Goal: Task Accomplishment & Management: Manage account settings

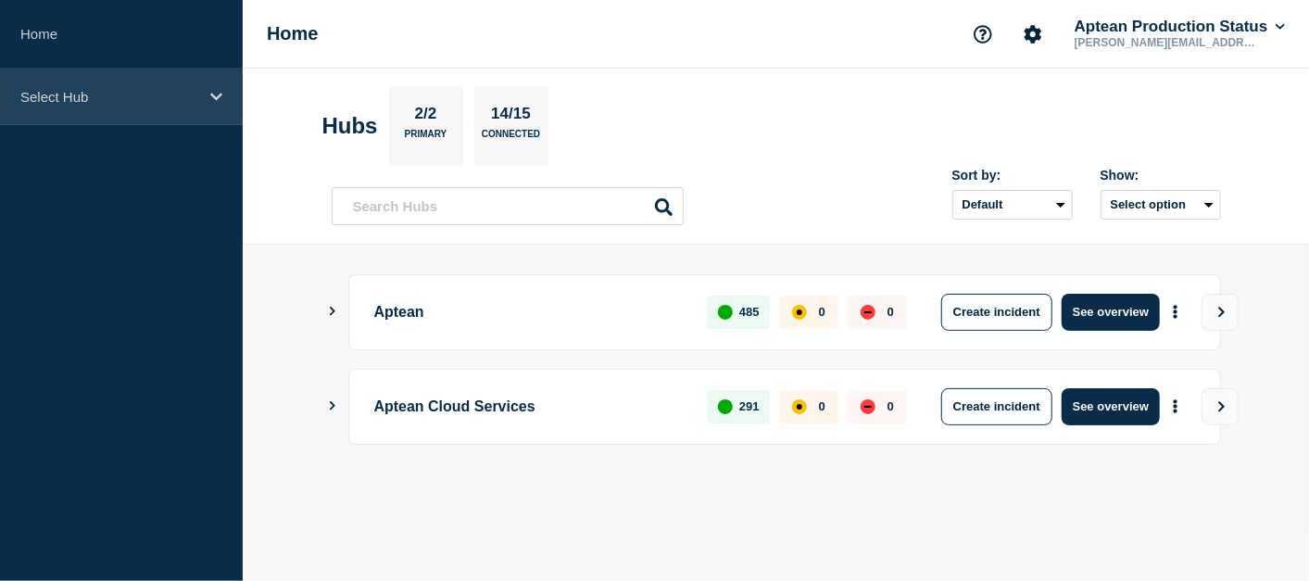
click at [157, 90] on p "Select Hub" at bounding box center [109, 97] width 178 height 16
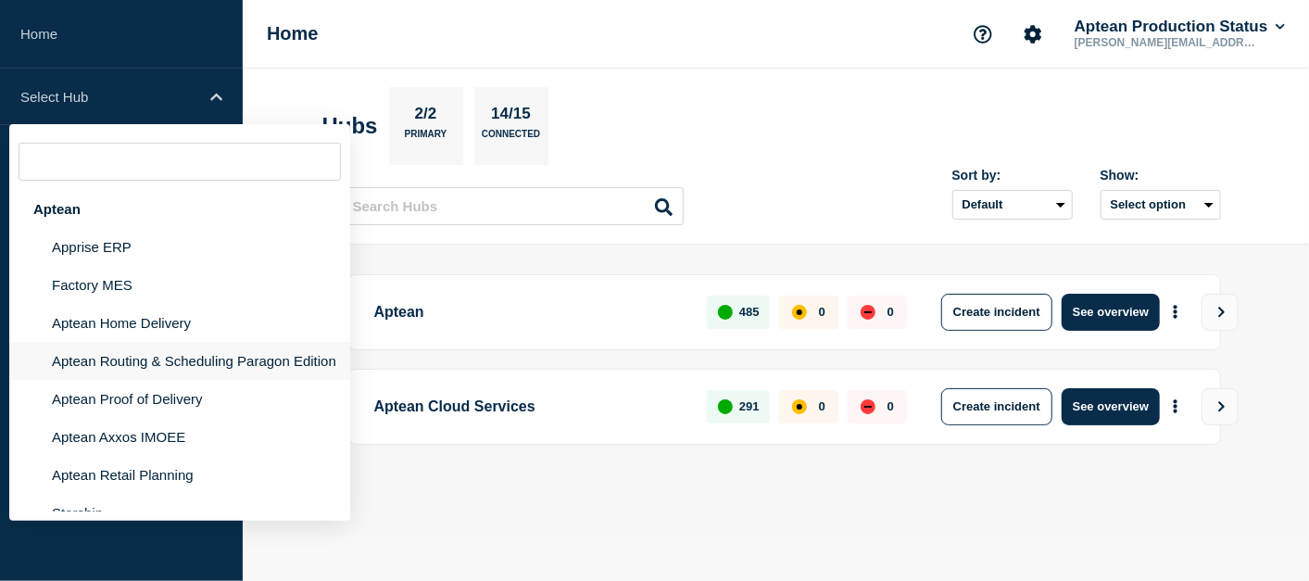
click at [171, 370] on li "Aptean Routing & Scheduling Paragon Edition" at bounding box center [179, 361] width 341 height 38
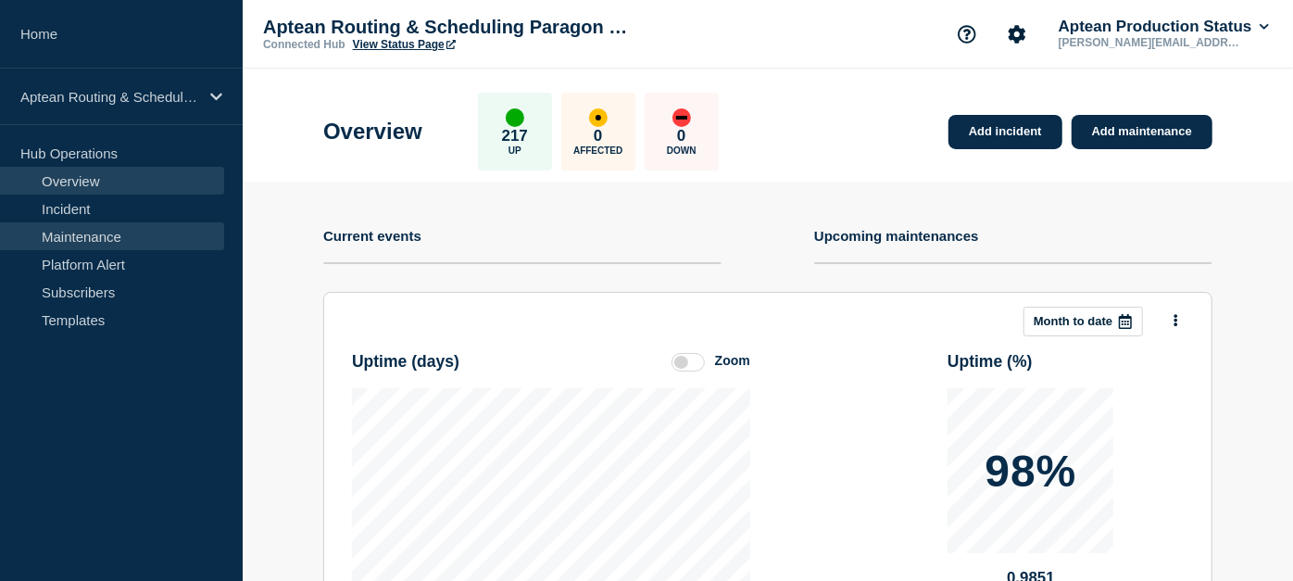
click at [100, 235] on link "Maintenance" at bounding box center [112, 236] width 224 height 28
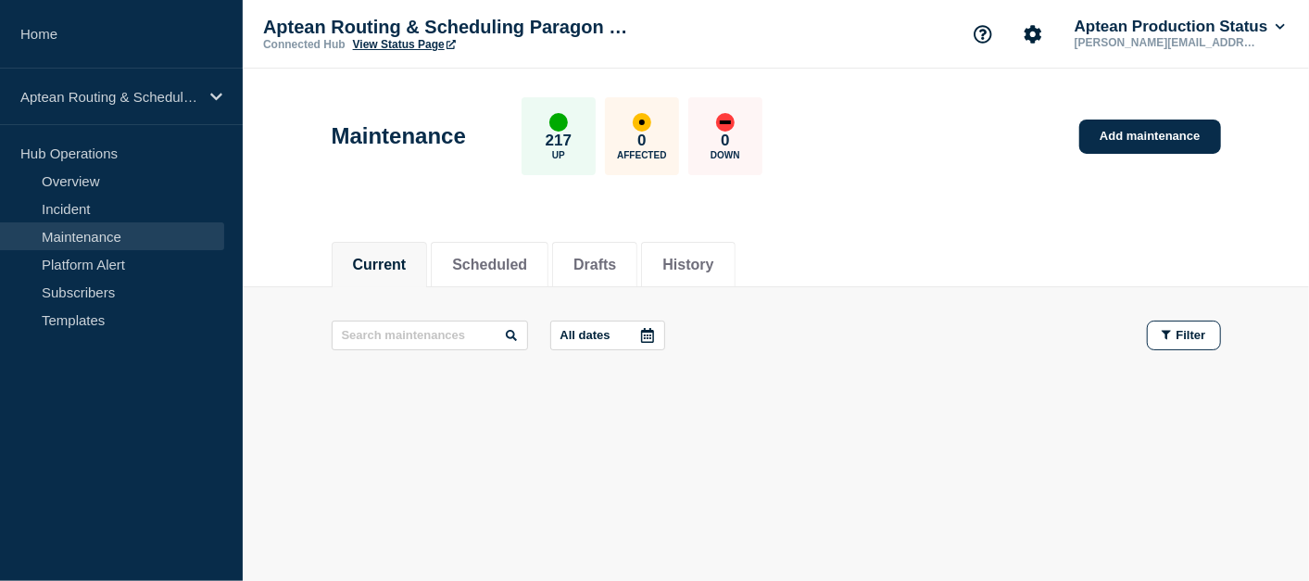
click at [406, 278] on li "Current" at bounding box center [380, 264] width 96 height 45
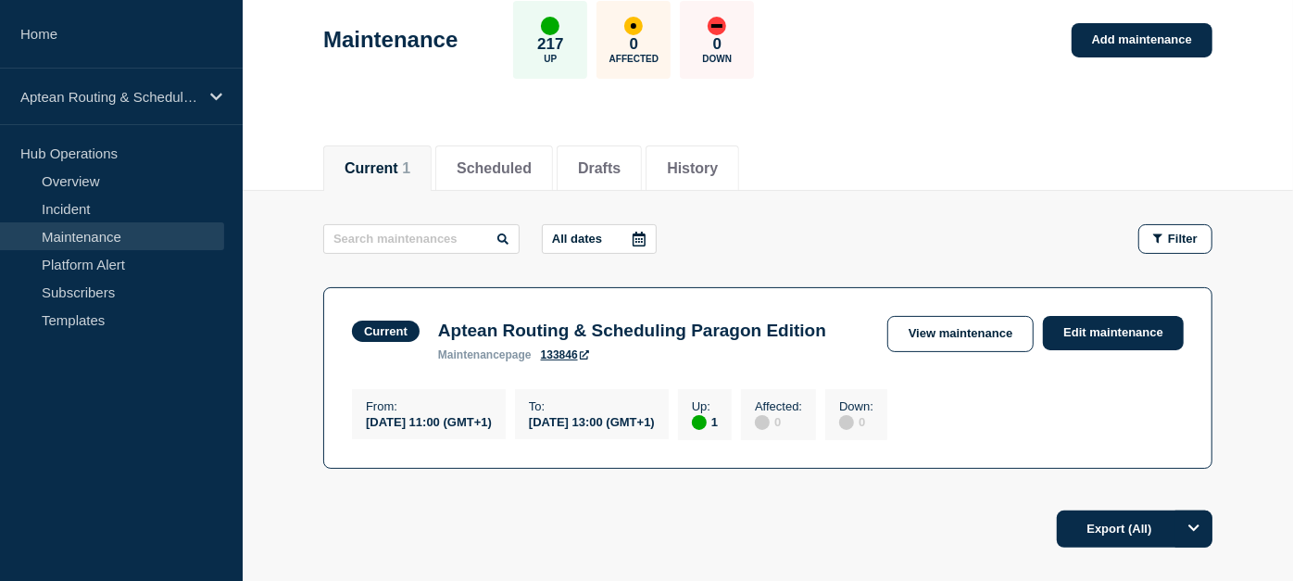
scroll to position [103, 0]
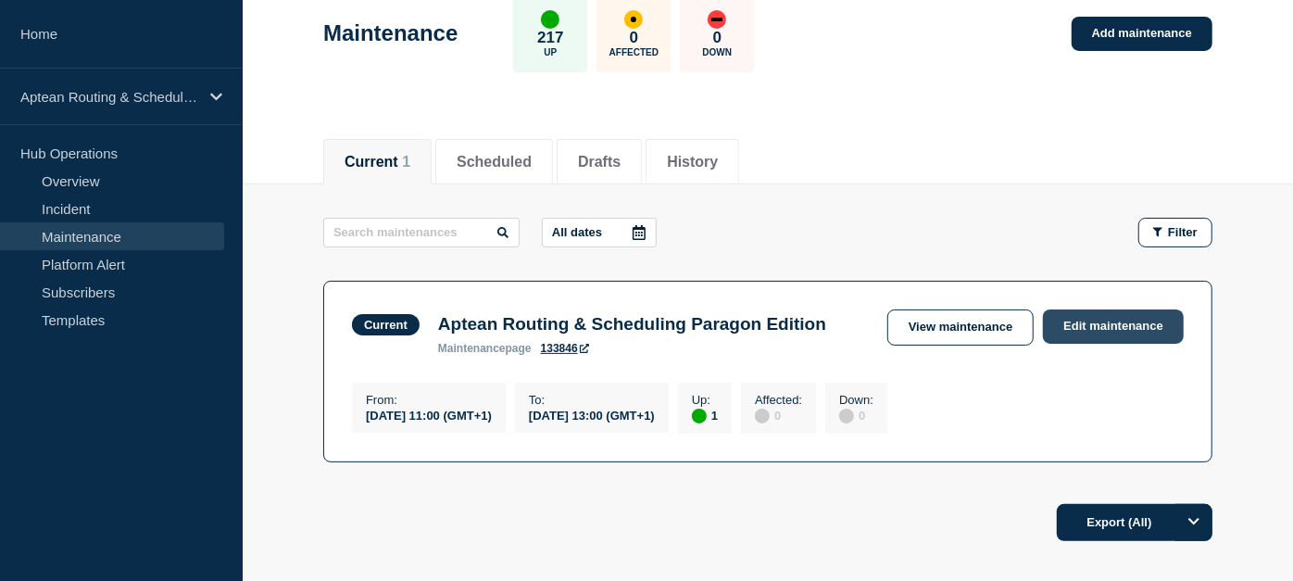
click at [1085, 315] on link "Edit maintenance" at bounding box center [1113, 326] width 141 height 34
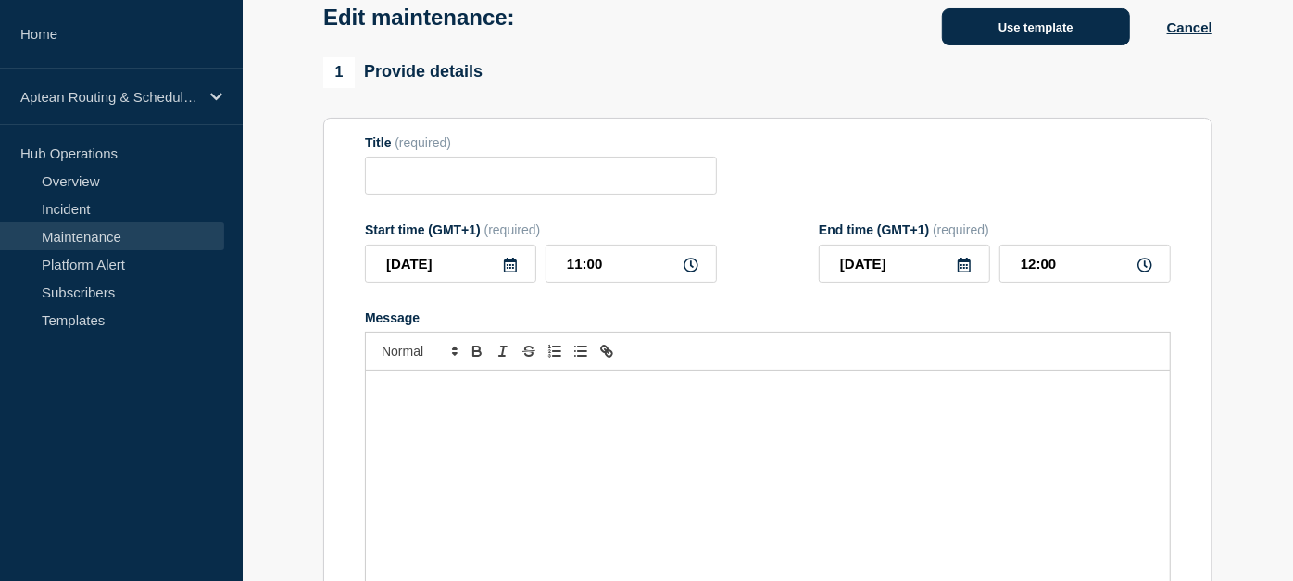
type input "Aptean Routing & Scheduling Paragon Edition"
type input "13:00"
checkbox input "true"
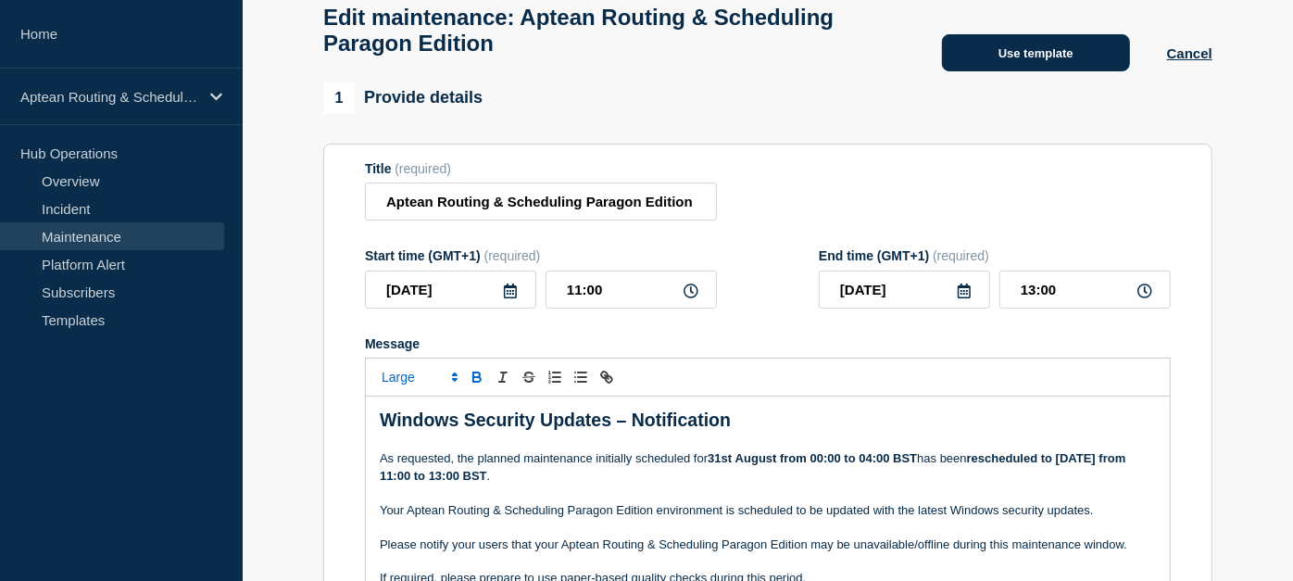
click at [1024, 57] on button "Use template" at bounding box center [1036, 52] width 188 height 37
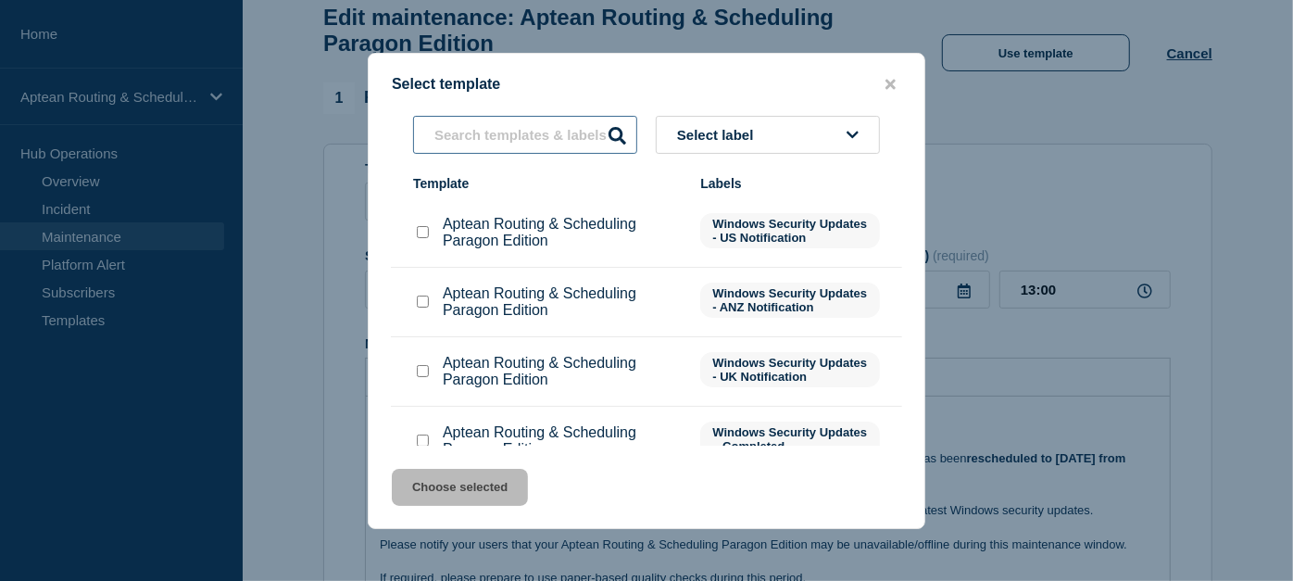
click at [512, 137] on input "text" at bounding box center [525, 135] width 224 height 38
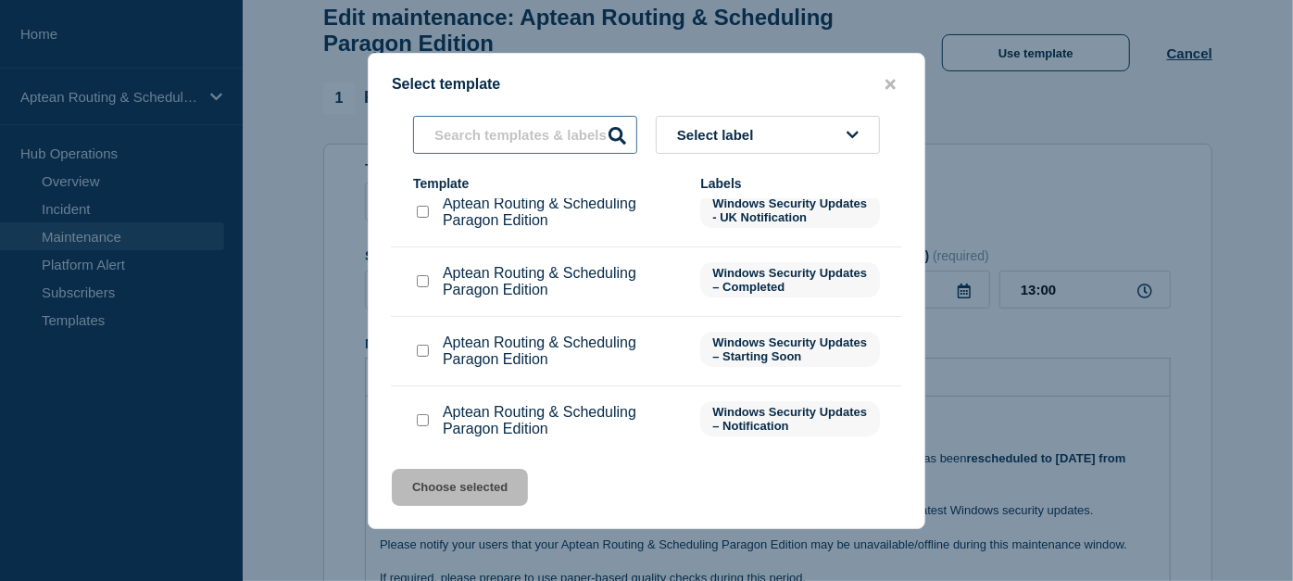
scroll to position [158, 0]
click at [423, 357] on input "Aptean Routing & Scheduling Paragon Edition checkbox" at bounding box center [423, 351] width 12 height 12
checkbox input "true"
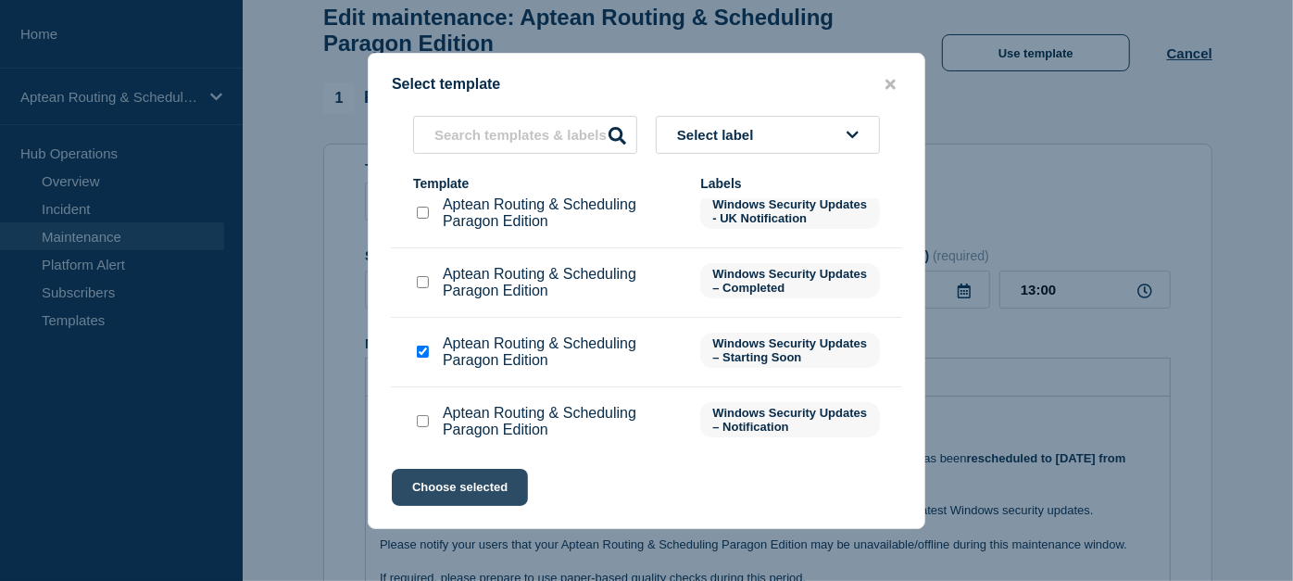
click at [495, 489] on button "Choose selected" at bounding box center [460, 487] width 136 height 37
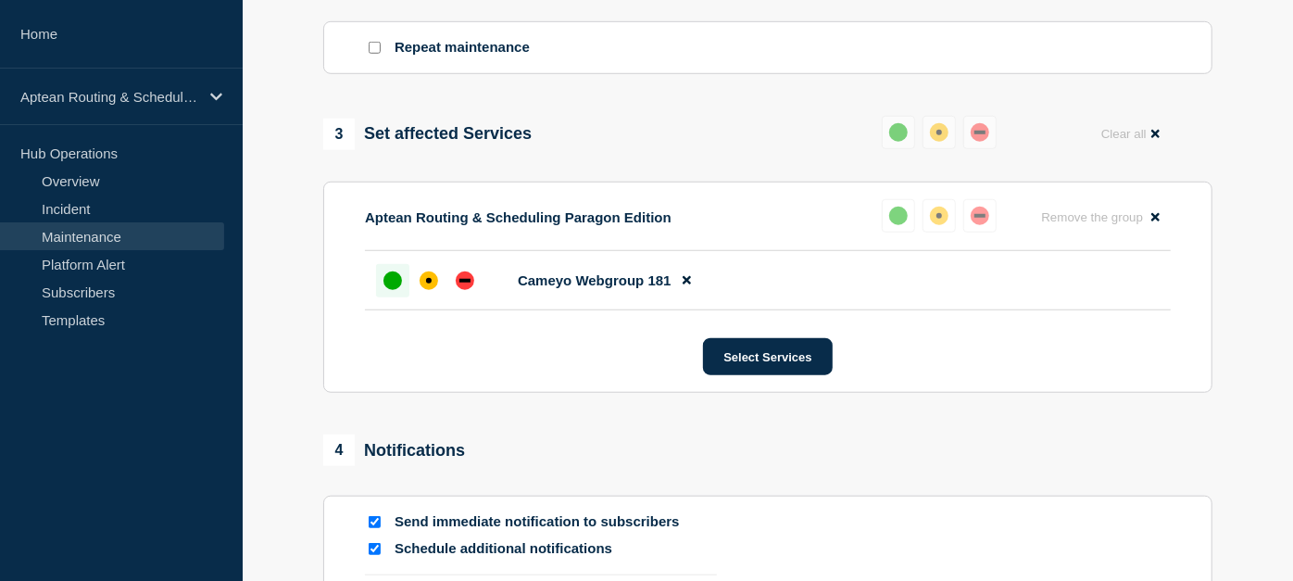
scroll to position [859, 0]
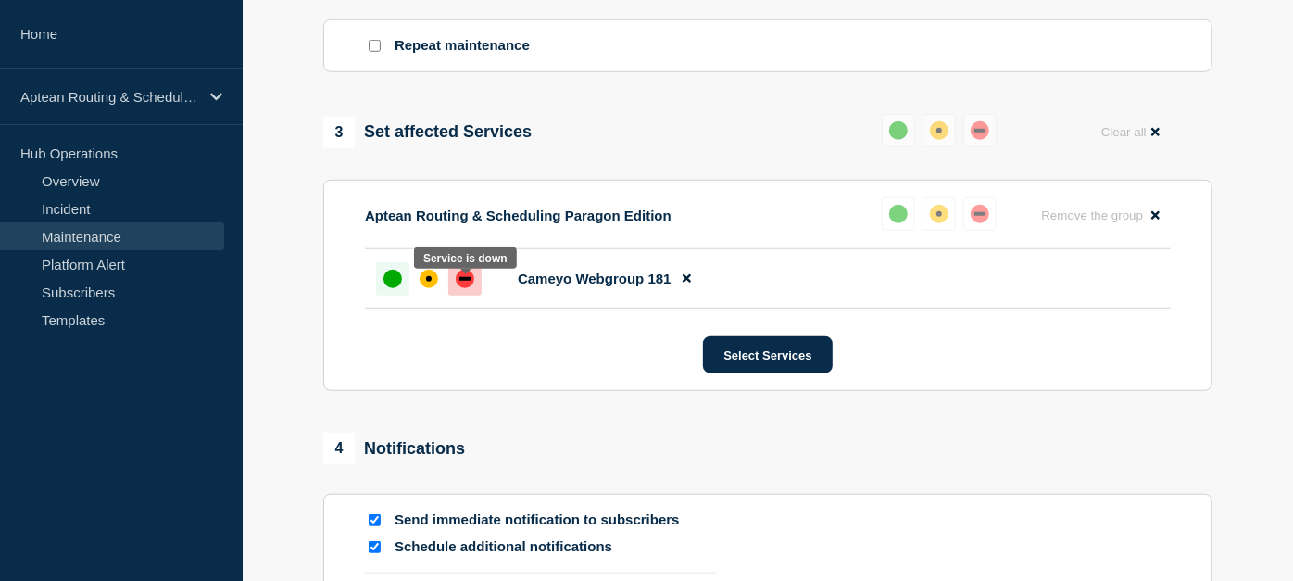
click at [458, 288] on div "down" at bounding box center [465, 279] width 19 height 19
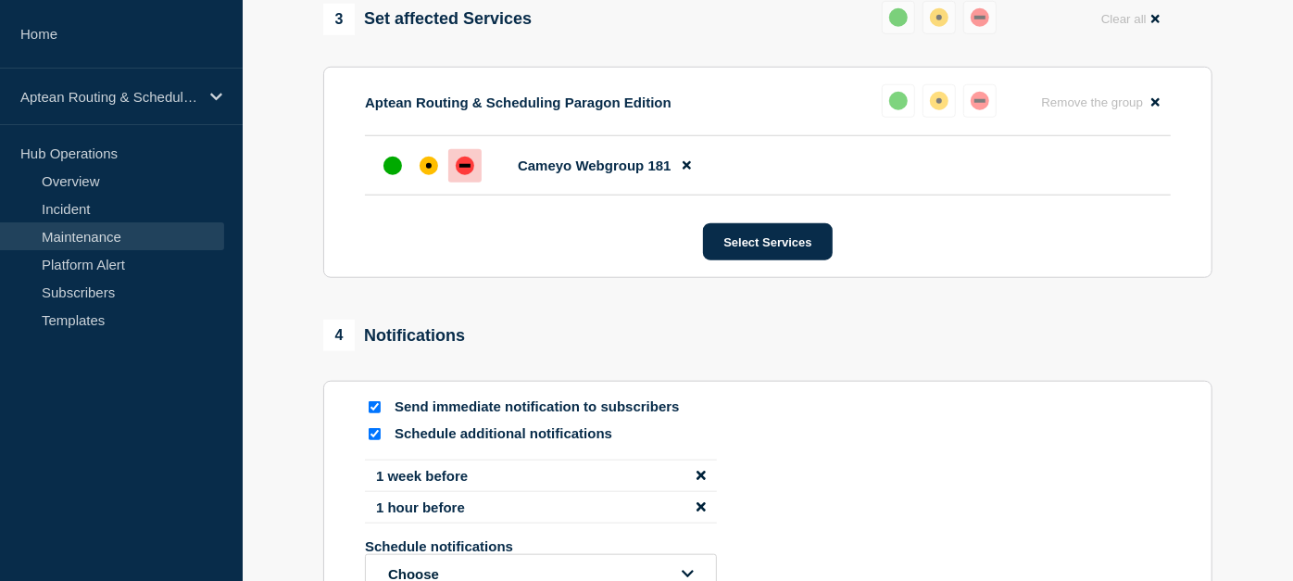
scroll to position [975, 0]
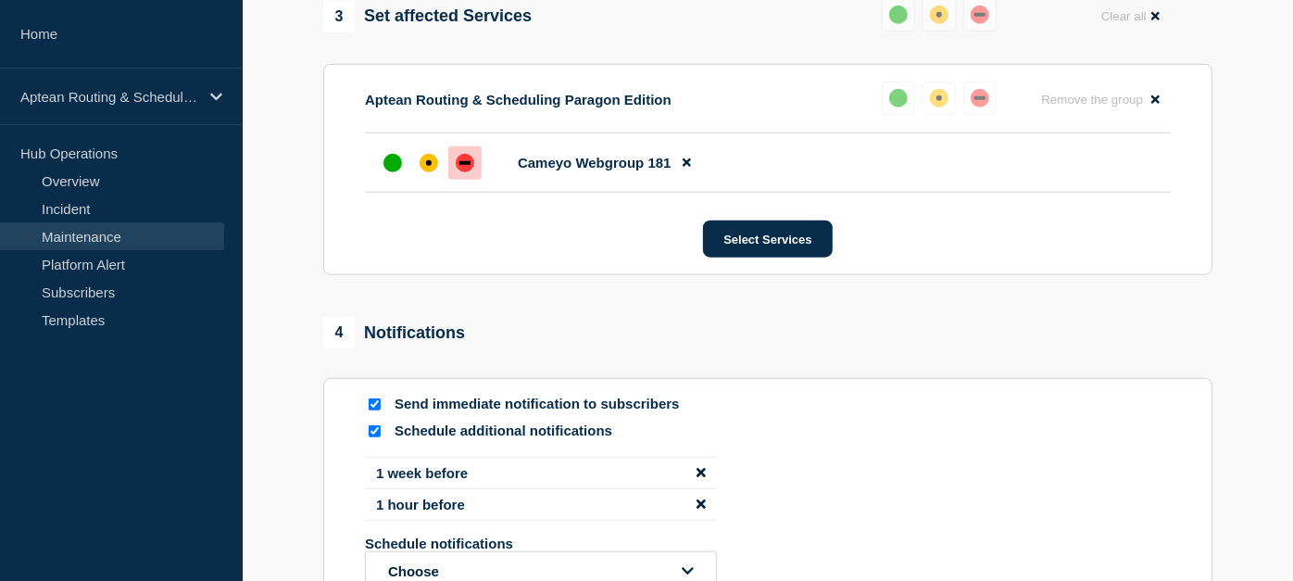
click at [375, 410] on input "Send immediate notification to subscribers" at bounding box center [375, 404] width 12 height 12
checkbox input "false"
click at [370, 437] on input "Schedule additional notifications" at bounding box center [375, 431] width 12 height 12
checkbox input "false"
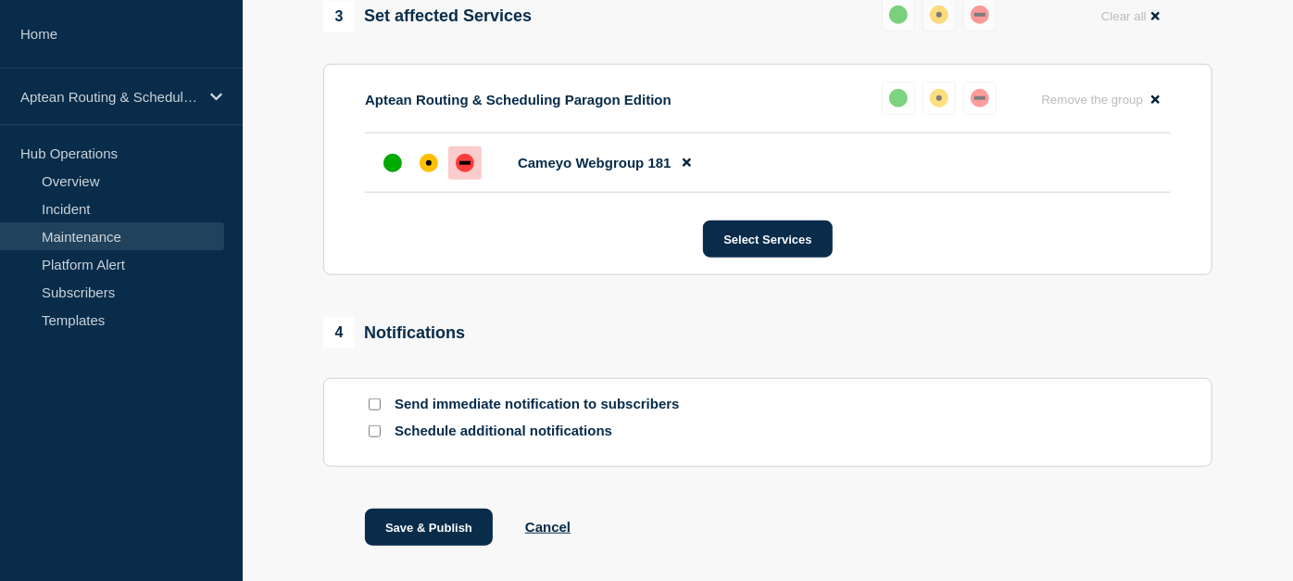
click at [375, 410] on input "Send immediate notification to subscribers" at bounding box center [375, 404] width 12 height 12
checkbox input "true"
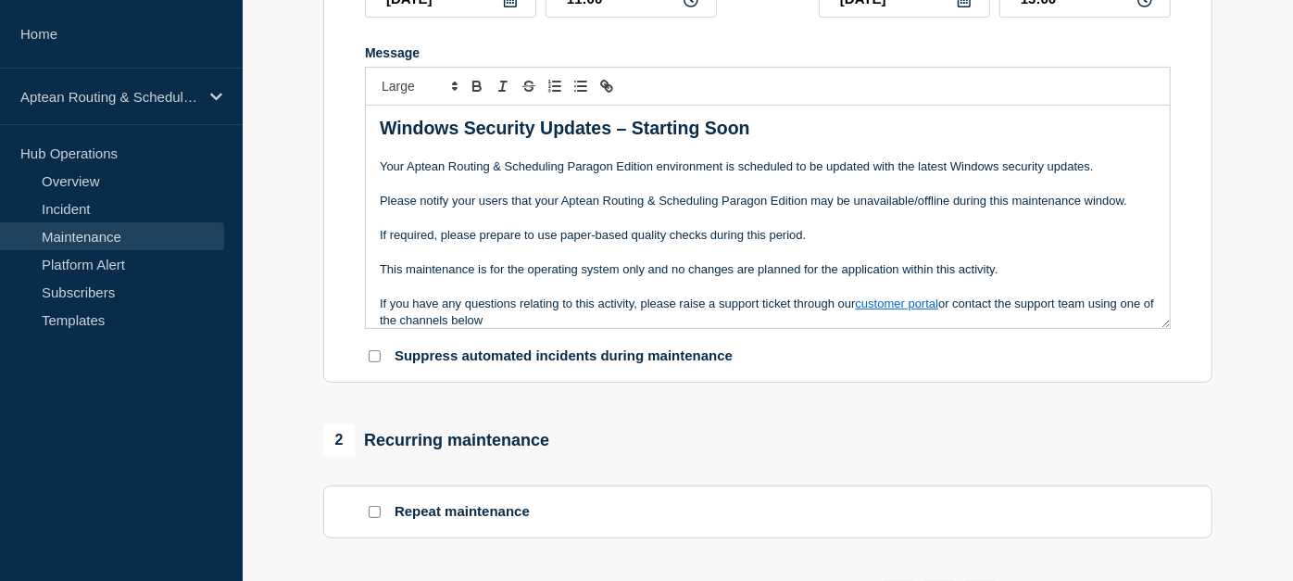
scroll to position [1071, 0]
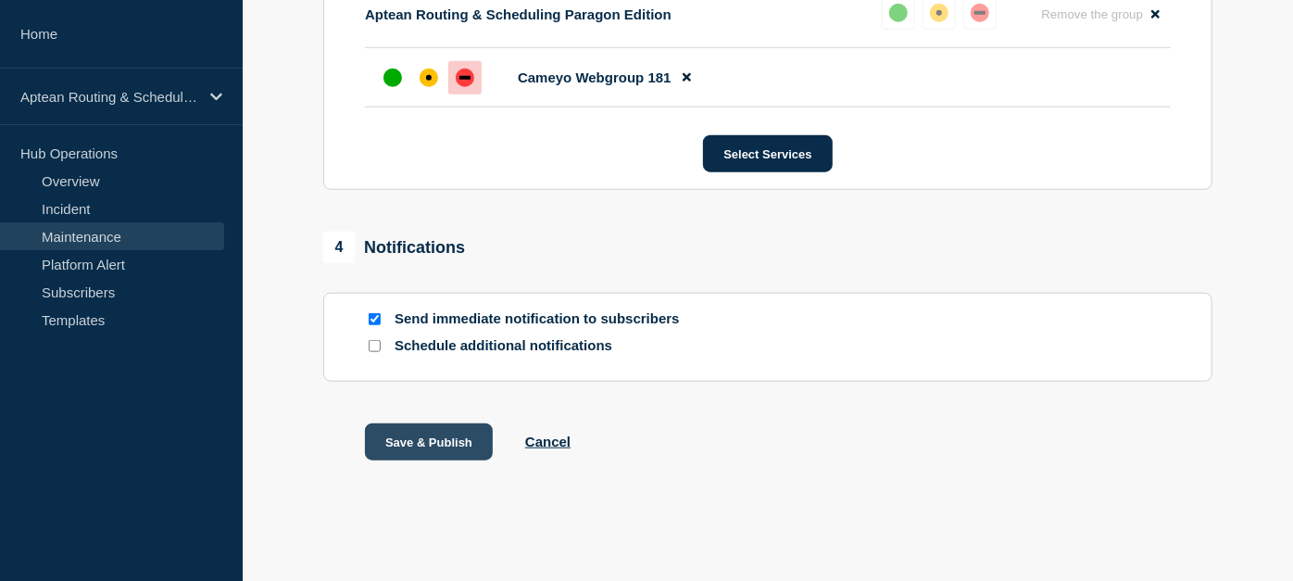
click at [428, 456] on button "Save & Publish" at bounding box center [429, 441] width 128 height 37
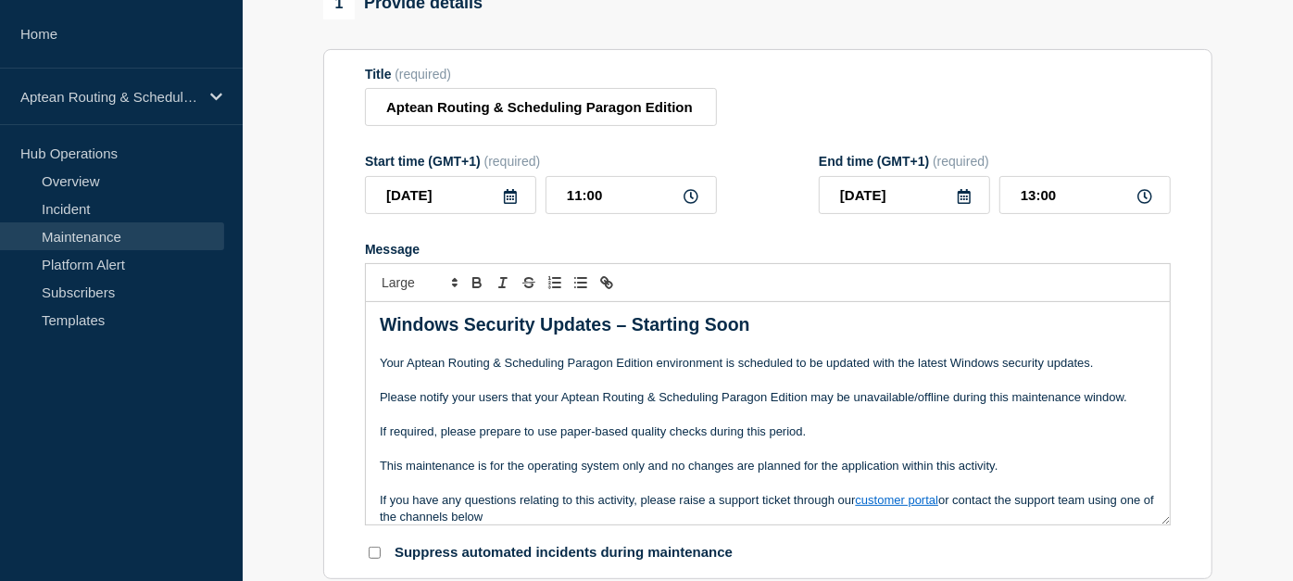
scroll to position [98, 0]
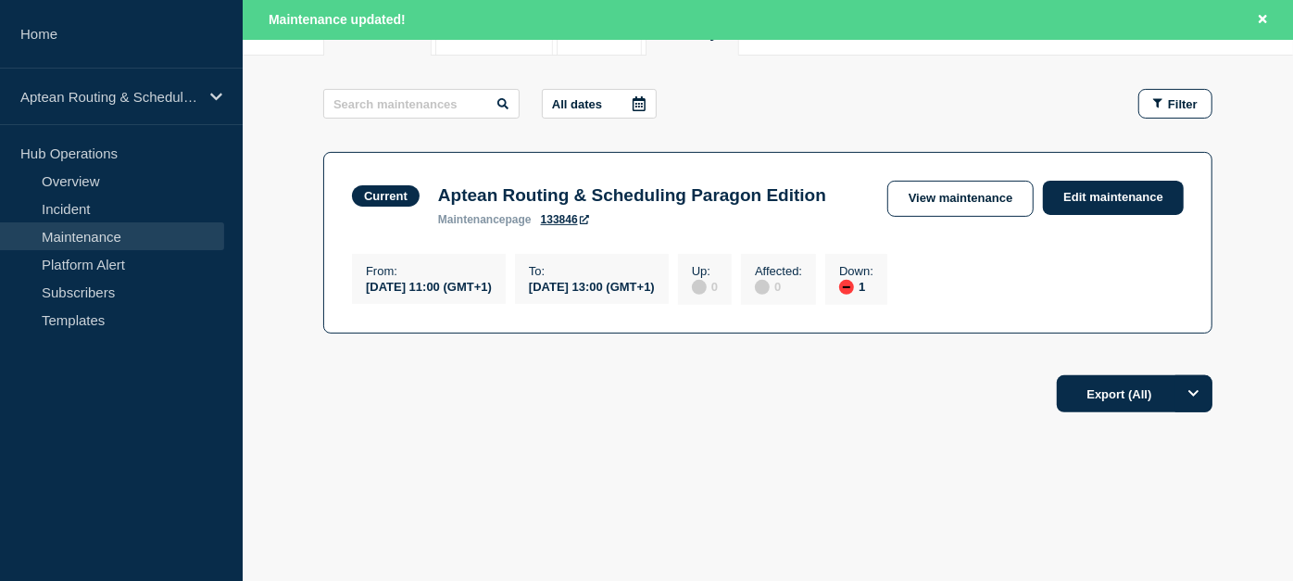
scroll to position [283, 0]
click at [944, 195] on link "View maintenance" at bounding box center [960, 199] width 146 height 36
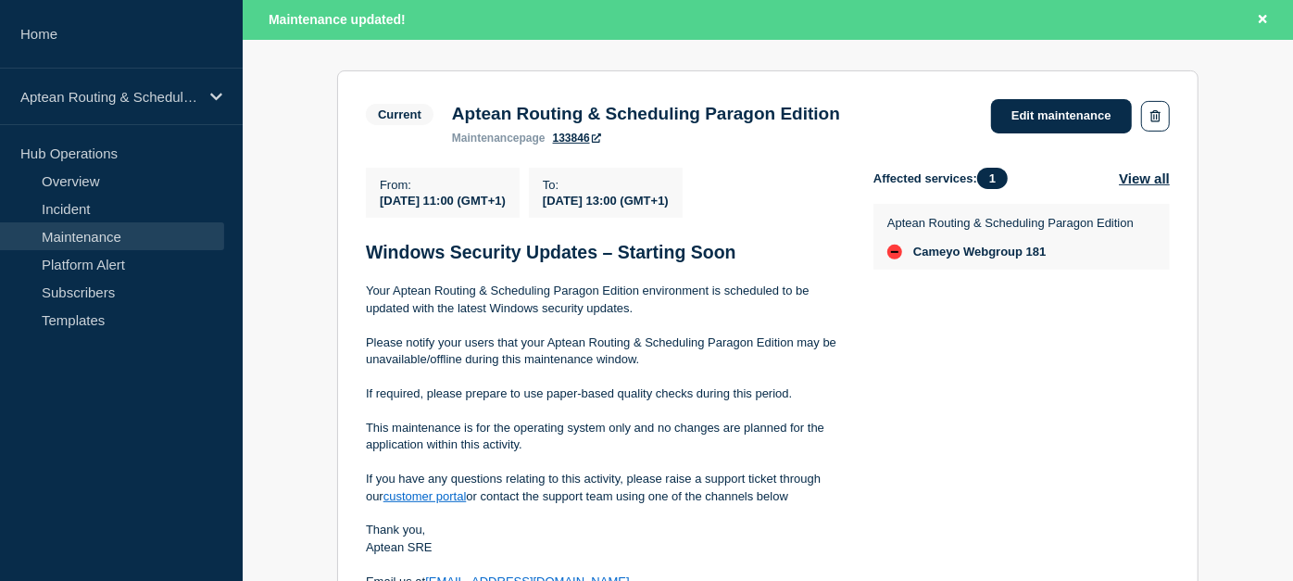
scroll to position [336, 0]
